Goal: Information Seeking & Learning: Learn about a topic

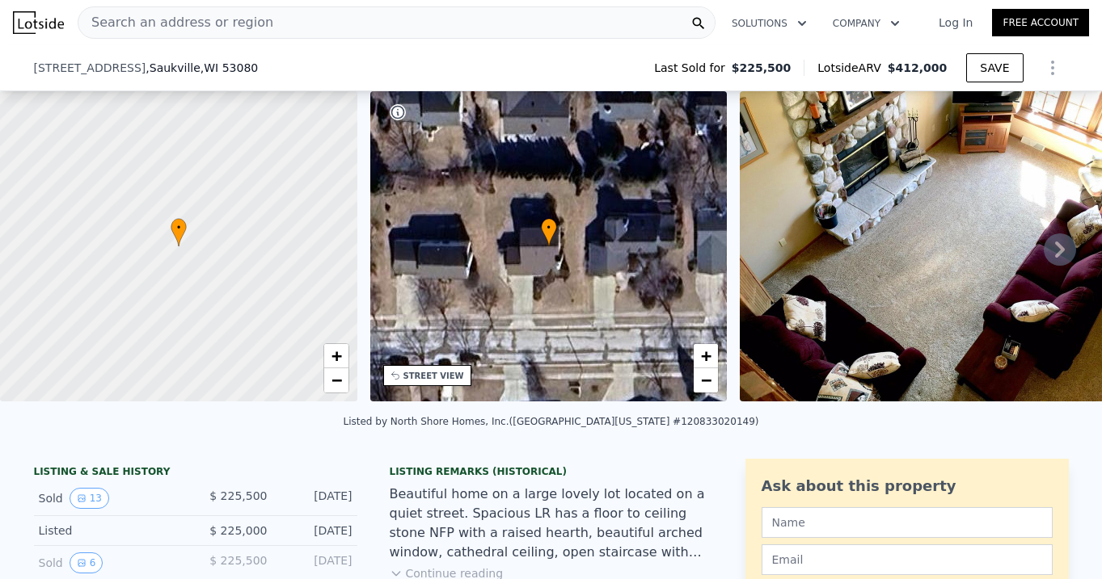
scroll to position [100, 0]
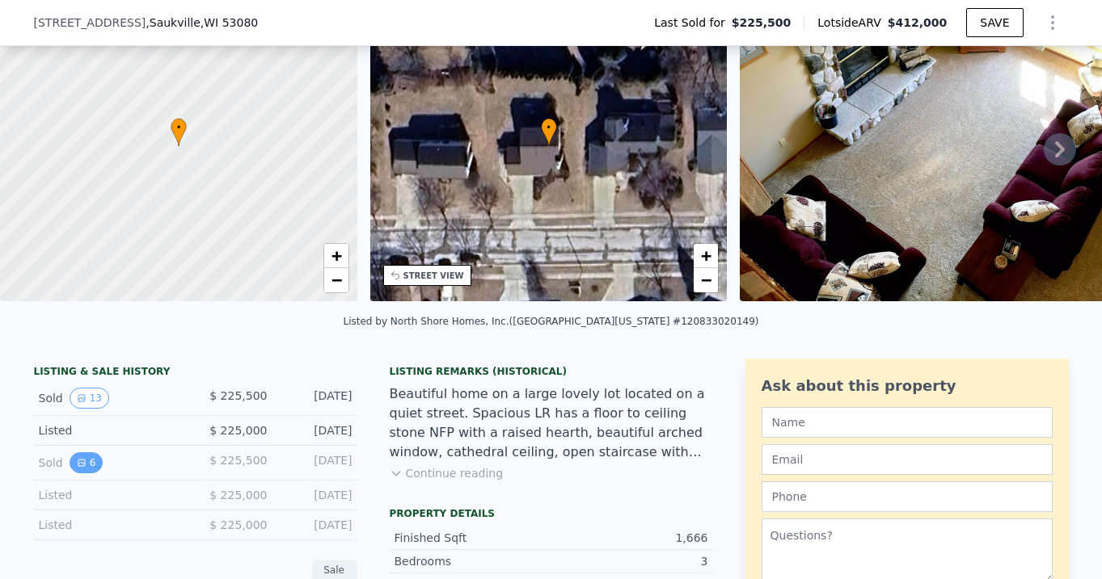
click at [86, 462] on button "6" at bounding box center [87, 463] width 34 height 21
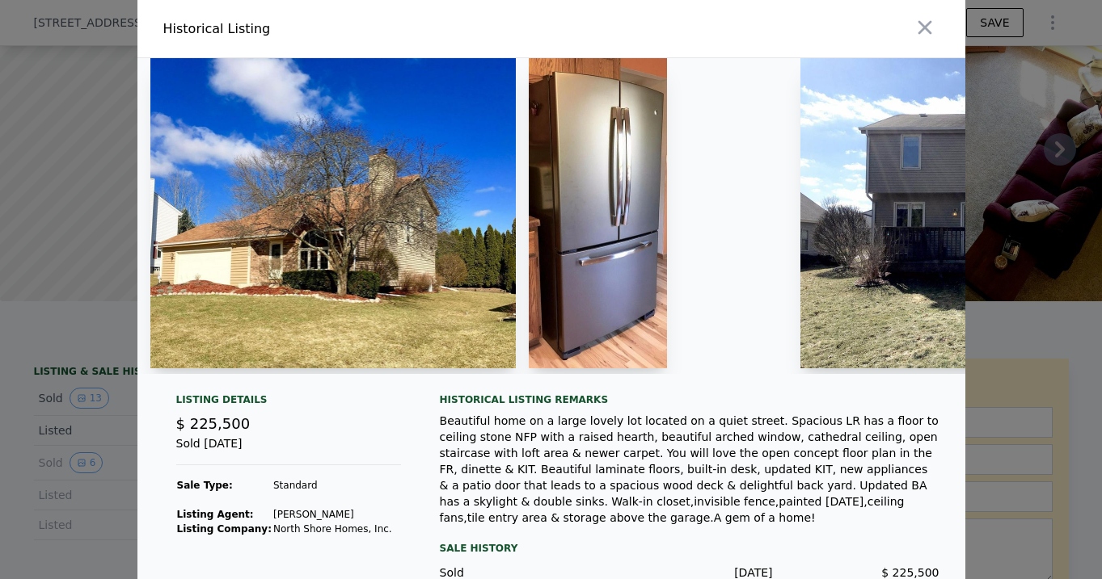
drag, startPoint x: 415, startPoint y: 370, endPoint x: 451, endPoint y: 373, distance: 35.6
click at [451, 373] on div at bounding box center [551, 216] width 828 height 316
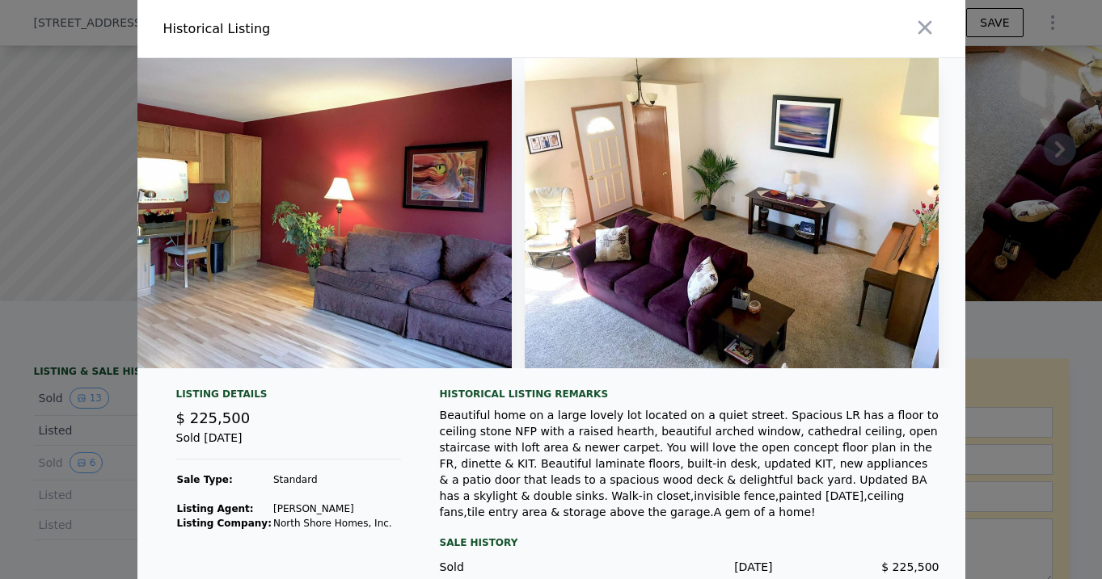
scroll to position [0, 1556]
click at [397, 241] on img at bounding box center [305, 213] width 414 height 310
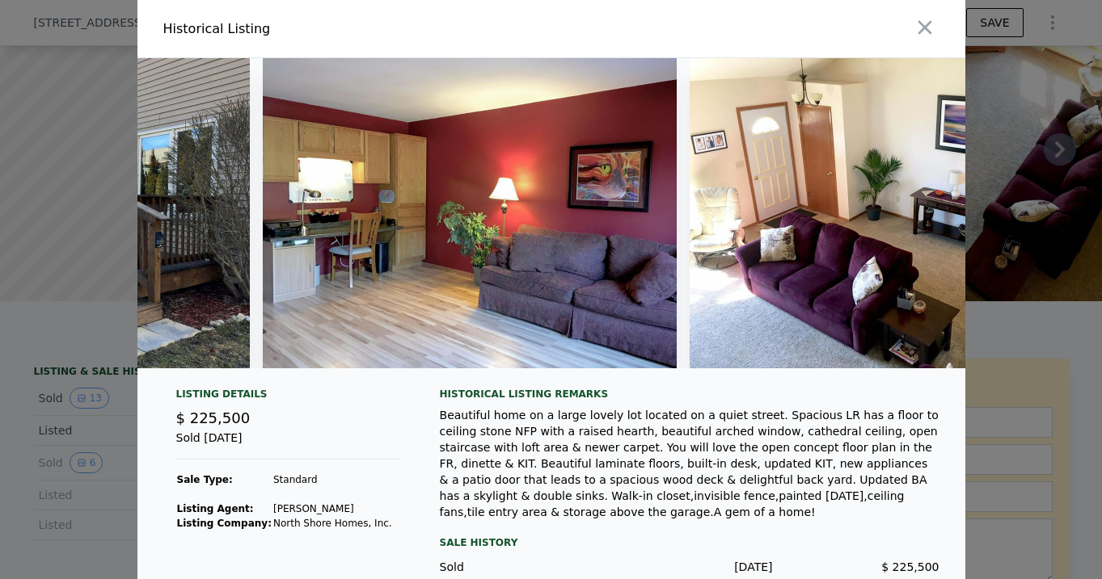
scroll to position [0, 1385]
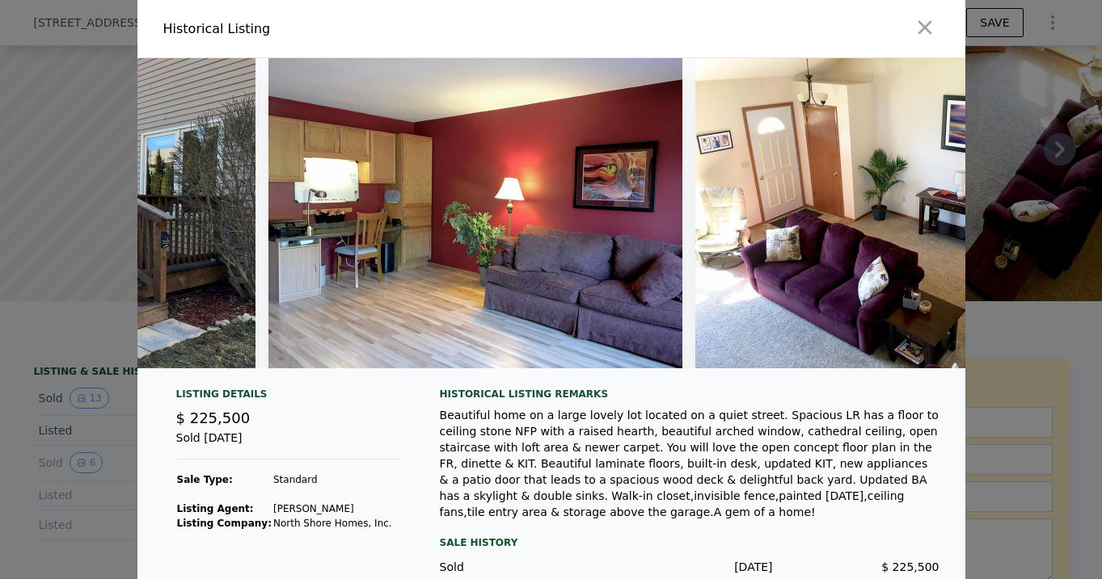
click at [440, 266] on img at bounding box center [475, 213] width 414 height 310
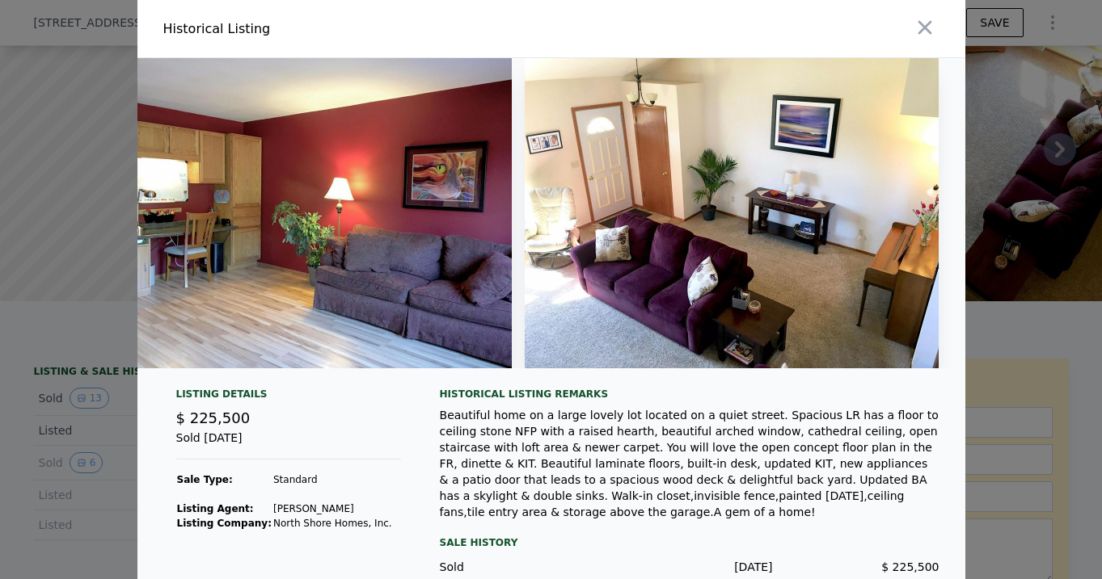
scroll to position [0, 1556]
drag, startPoint x: 676, startPoint y: 445, endPoint x: 691, endPoint y: 517, distance: 74.2
click at [691, 517] on div "Beautiful home on a large lovely lot located on a quiet street. Spacious LR has…" at bounding box center [689, 463] width 499 height 113
drag, startPoint x: 611, startPoint y: 515, endPoint x: 608, endPoint y: 450, distance: 64.7
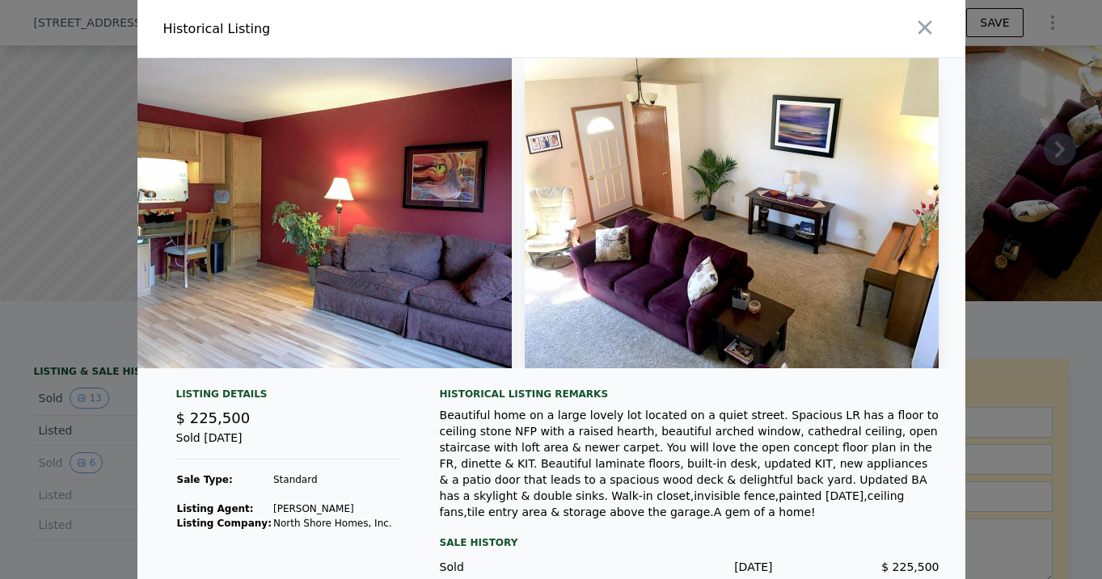
click at [608, 450] on div "Beautiful home on a large lovely lot located on a quiet street. Spacious LR has…" at bounding box center [689, 463] width 499 height 113
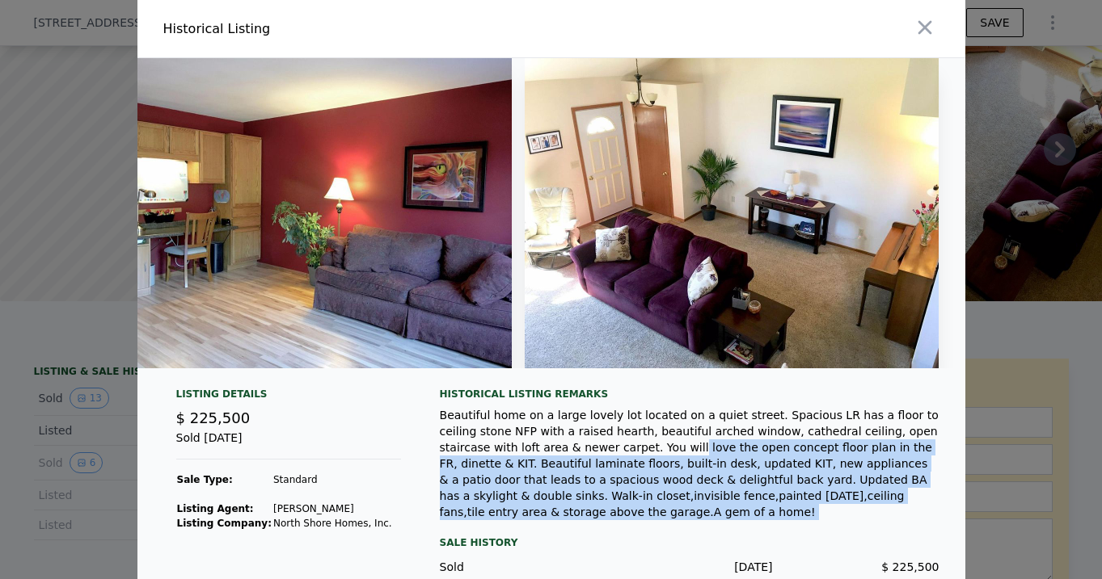
drag, startPoint x: 608, startPoint y: 450, endPoint x: 618, endPoint y: 512, distance: 63.1
click at [618, 512] on div "Beautiful home on a large lovely lot located on a quiet street. Spacious LR has…" at bounding box center [689, 463] width 499 height 113
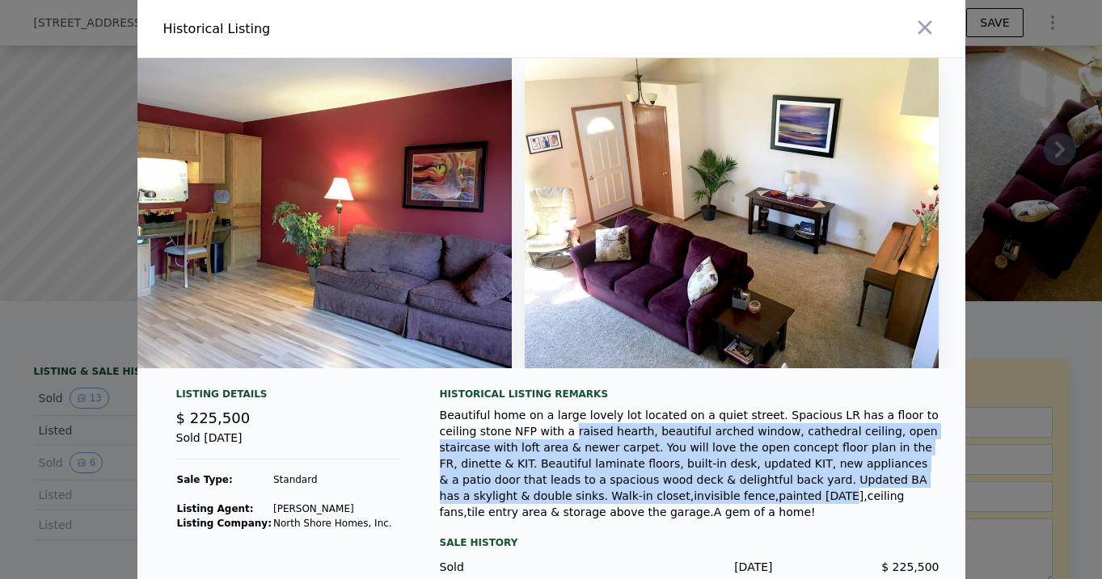
drag, startPoint x: 619, startPoint y: 503, endPoint x: 530, endPoint y: 440, distance: 109.0
click at [530, 440] on div "Beautiful home on a large lovely lot located on a quiet street. Spacious LR has…" at bounding box center [689, 463] width 499 height 113
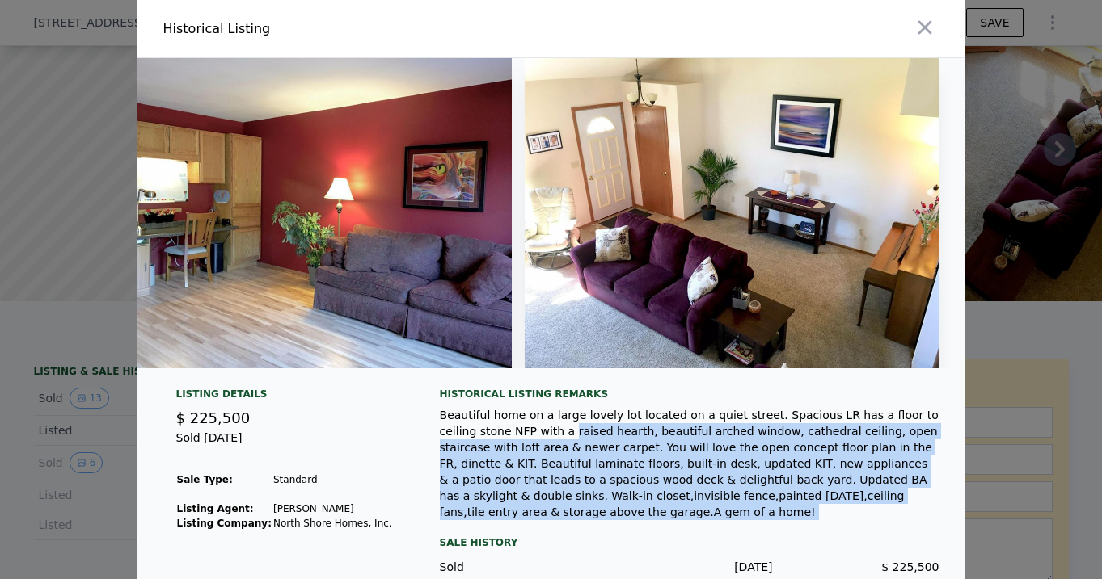
drag, startPoint x: 530, startPoint y: 440, endPoint x: 595, endPoint y: 509, distance: 94.3
click at [595, 509] on div "Beautiful home on a large lovely lot located on a quiet street. Spacious LR has…" at bounding box center [689, 463] width 499 height 113
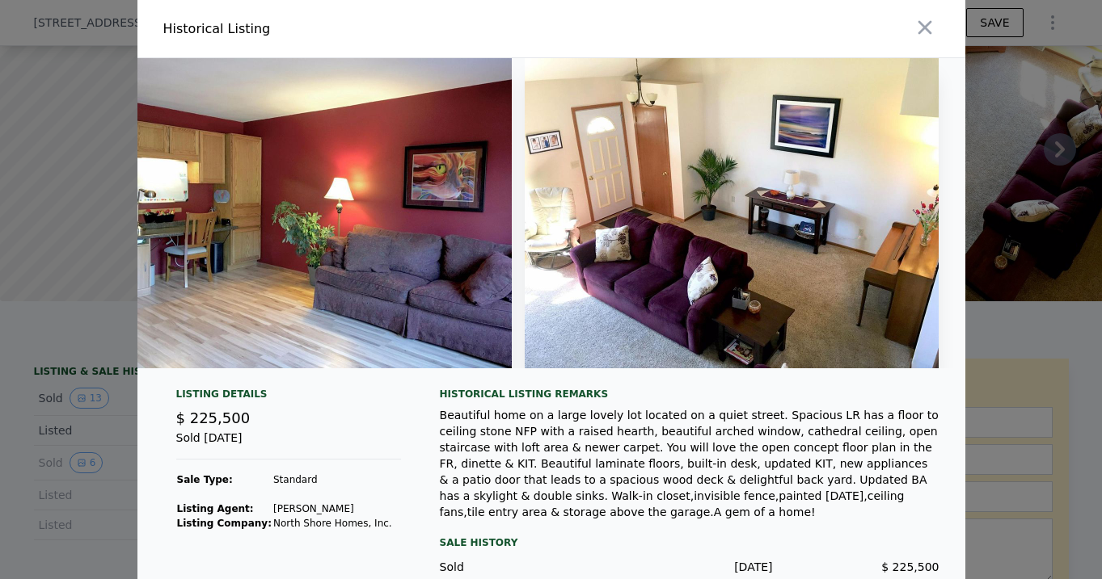
click at [419, 301] on img at bounding box center [305, 213] width 414 height 310
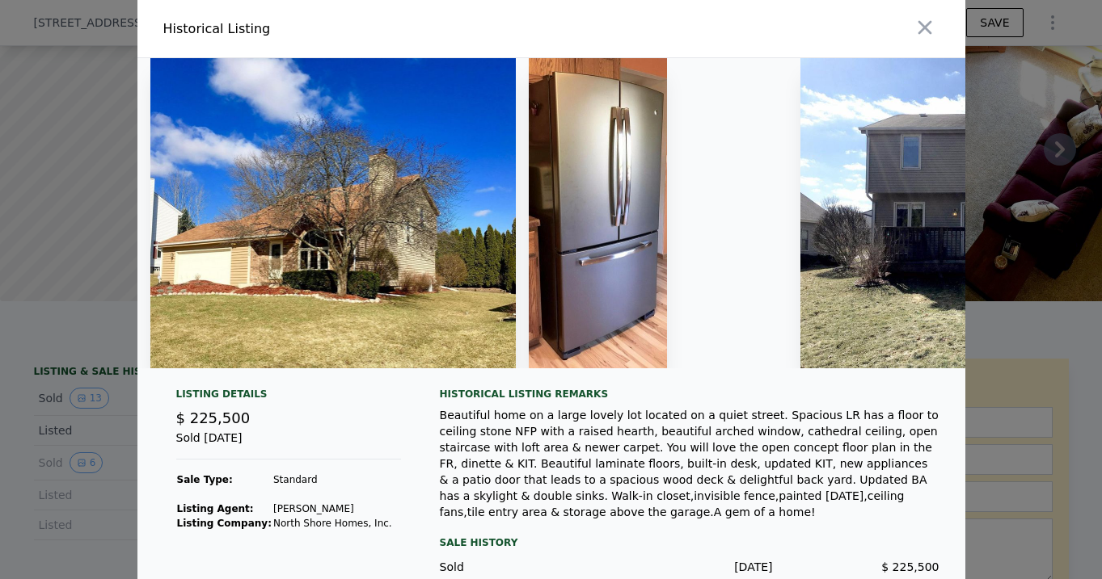
scroll to position [0, 0]
